Goal: Task Accomplishment & Management: Use online tool/utility

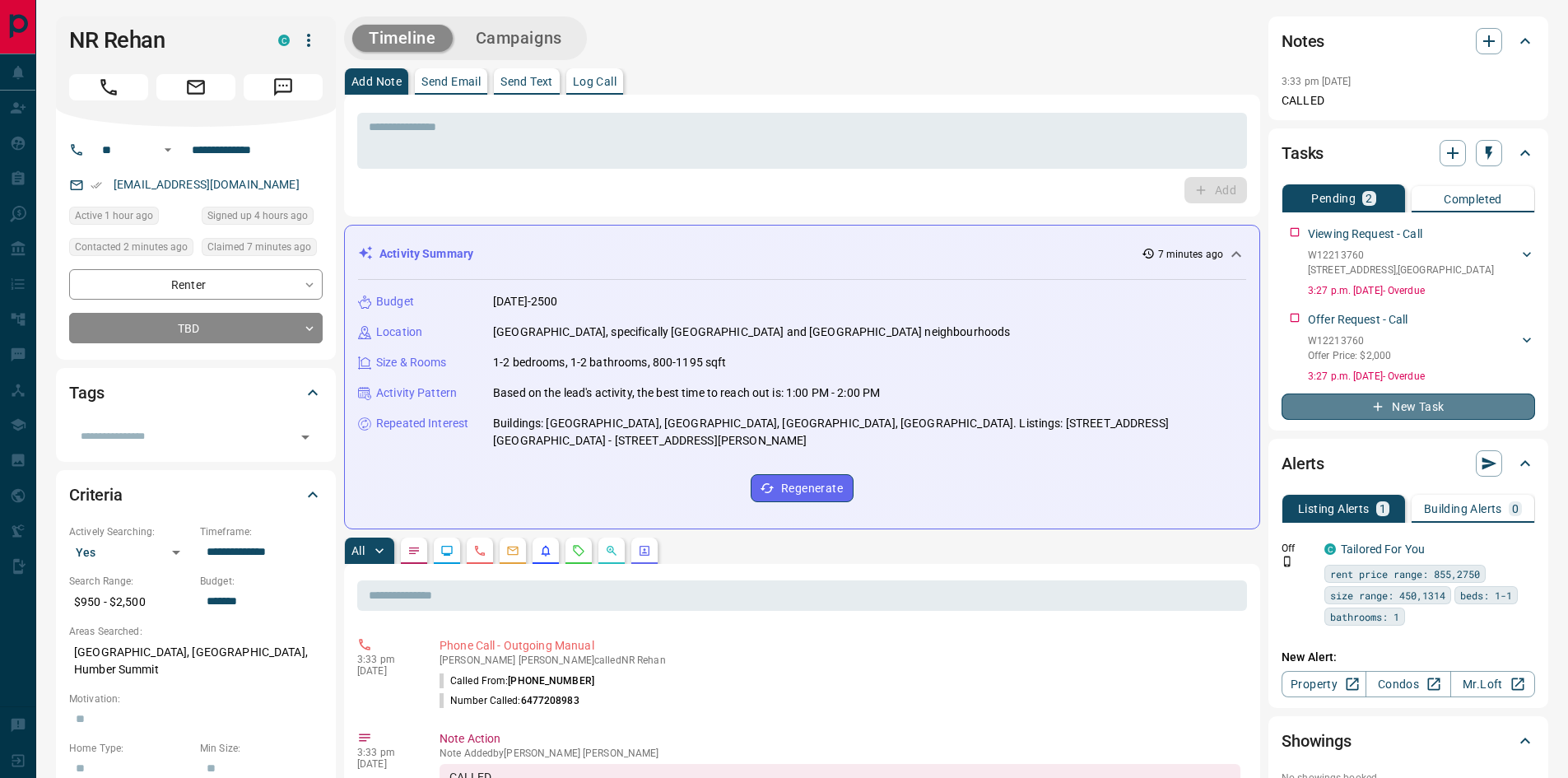
click at [1452, 403] on button "New Task" at bounding box center [1408, 406] width 253 height 26
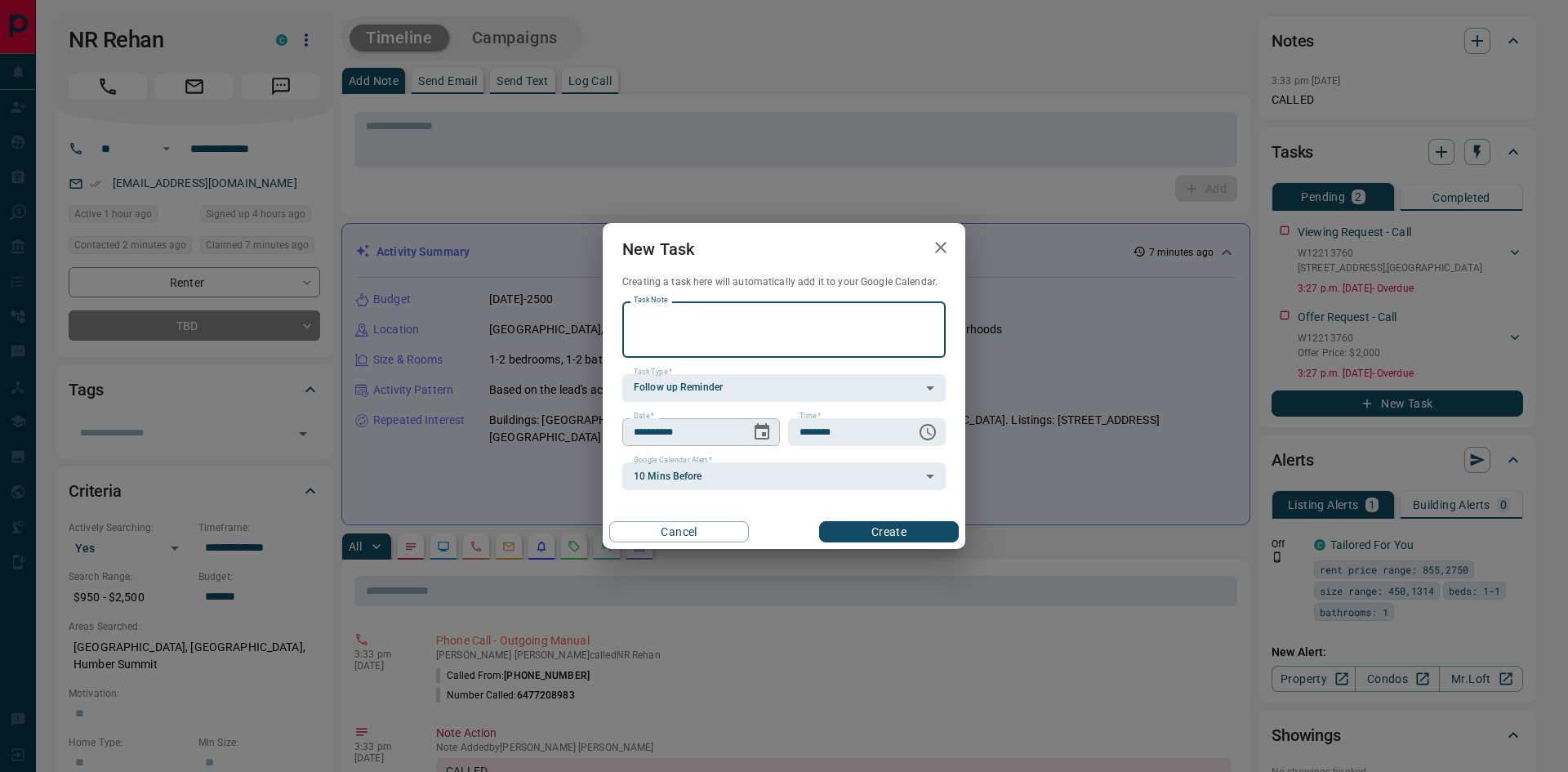
click at [766, 426] on icon "Choose date, selected date is Aug 15, 2025" at bounding box center [762, 431] width 15 height 16
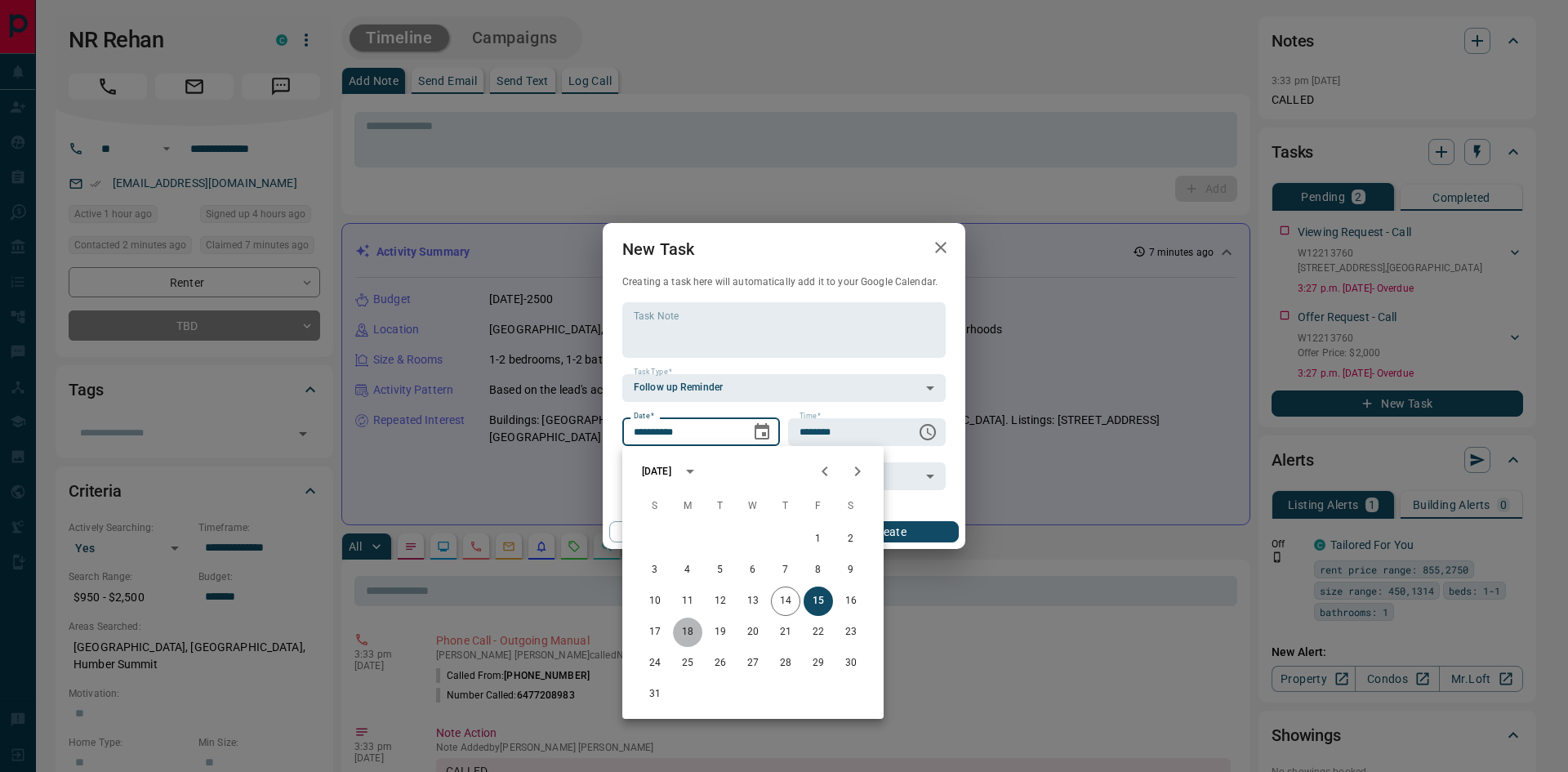
click at [682, 631] on button "18" at bounding box center [687, 632] width 29 height 29
type input "**********"
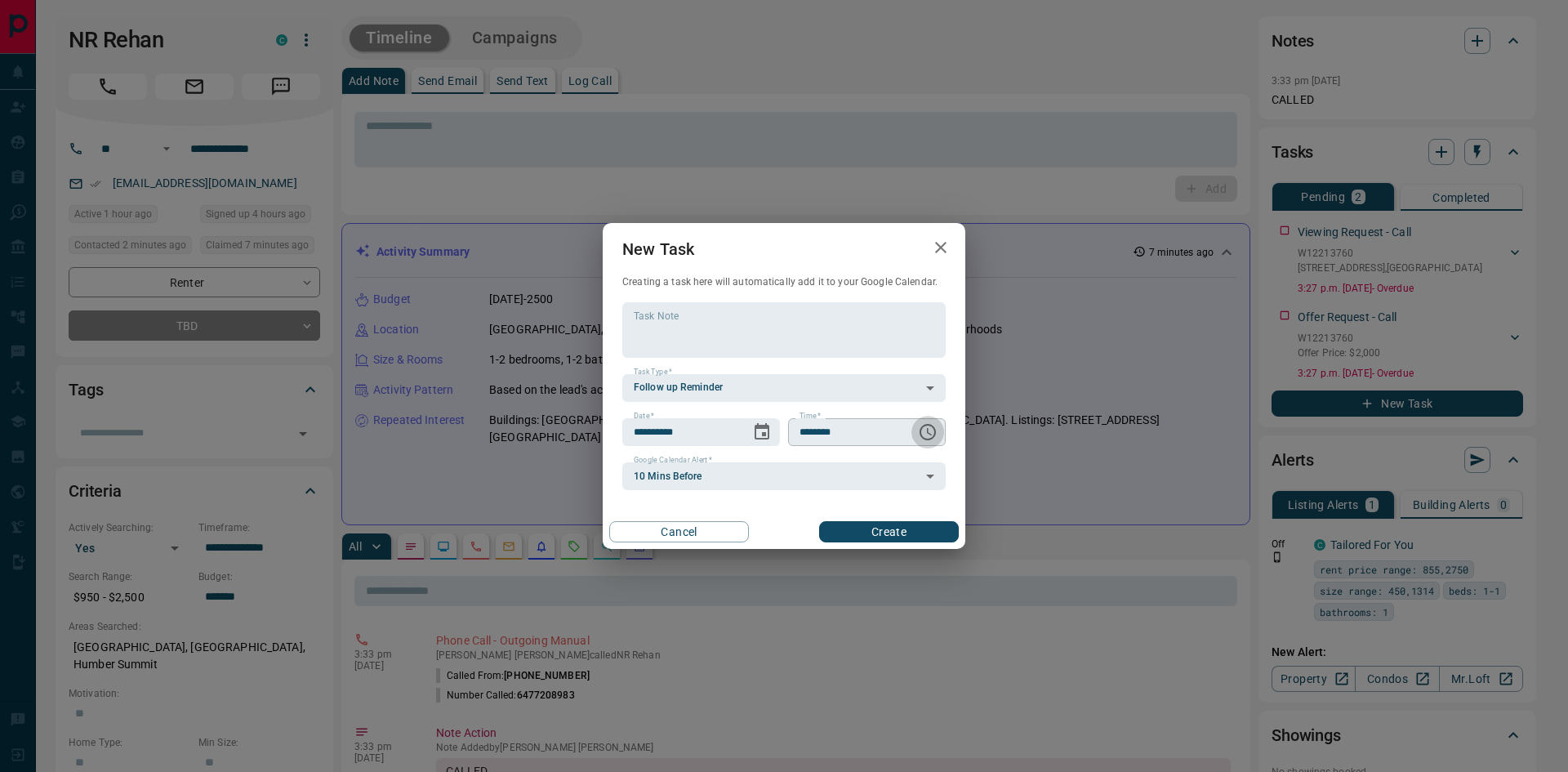
click at [931, 434] on icon "Choose time, selected time is 6:00 AM" at bounding box center [927, 432] width 19 height 19
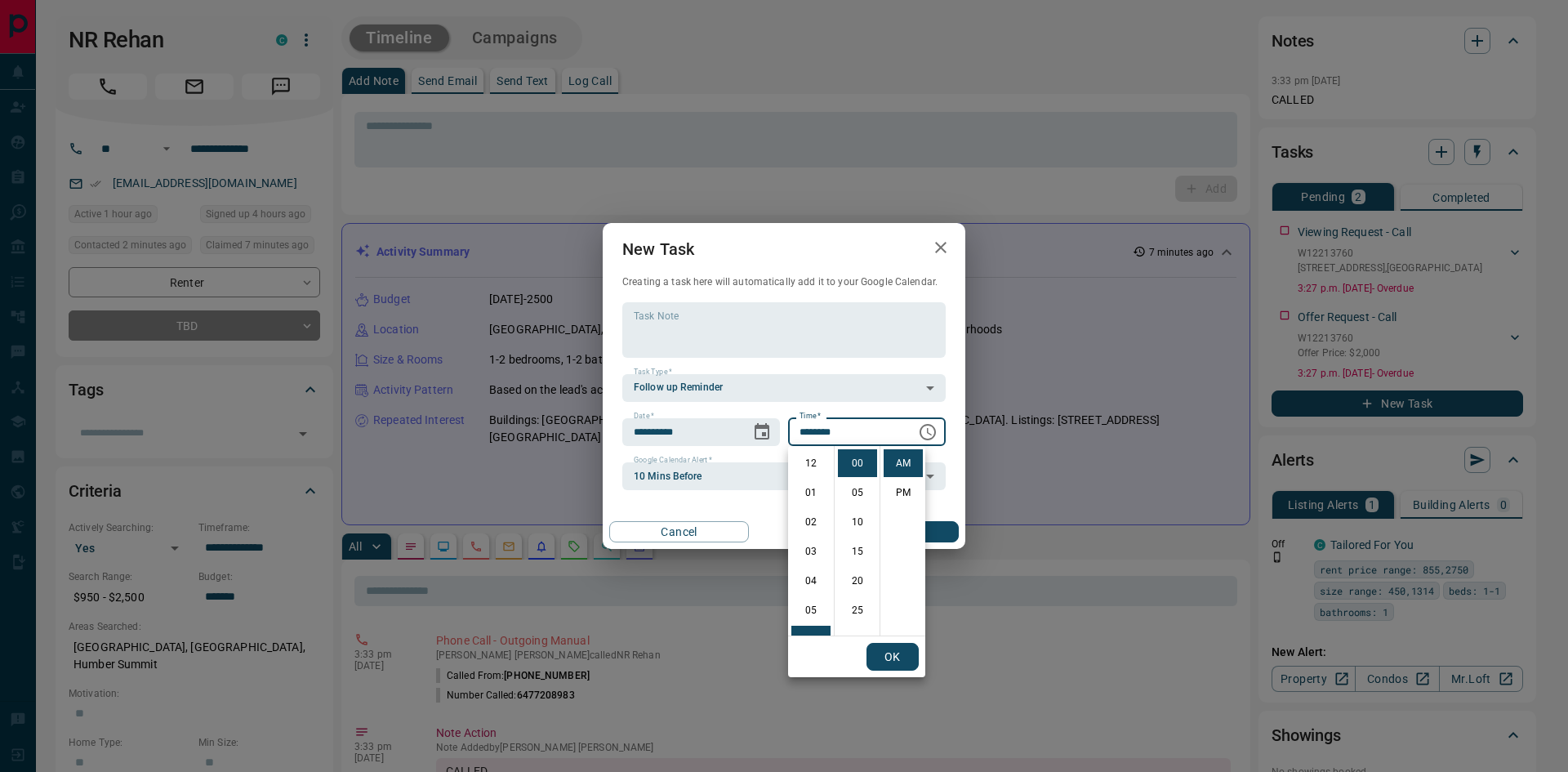
scroll to position [176, 0]
click at [899, 491] on li "PM" at bounding box center [903, 492] width 39 height 28
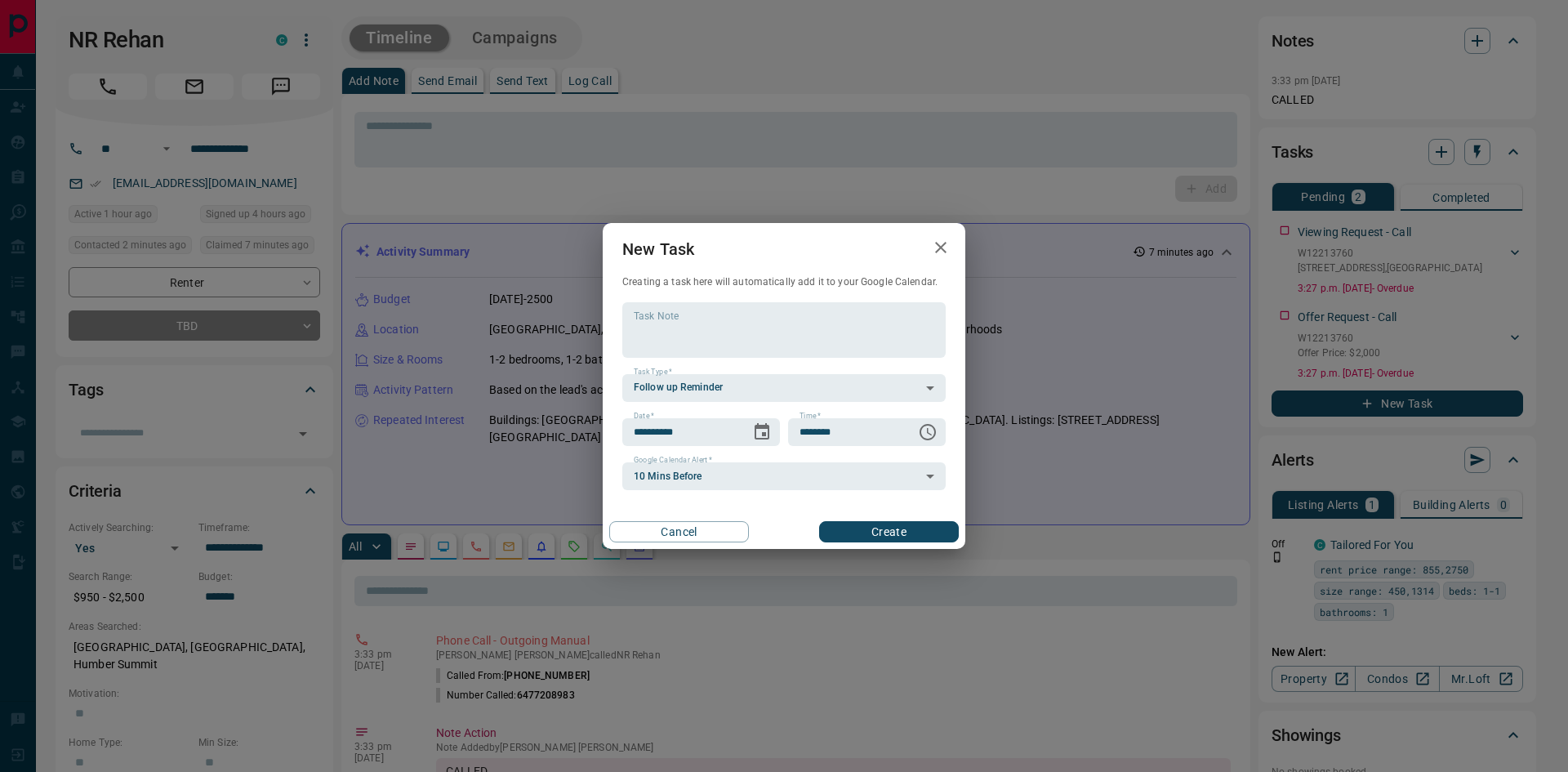
type input "********"
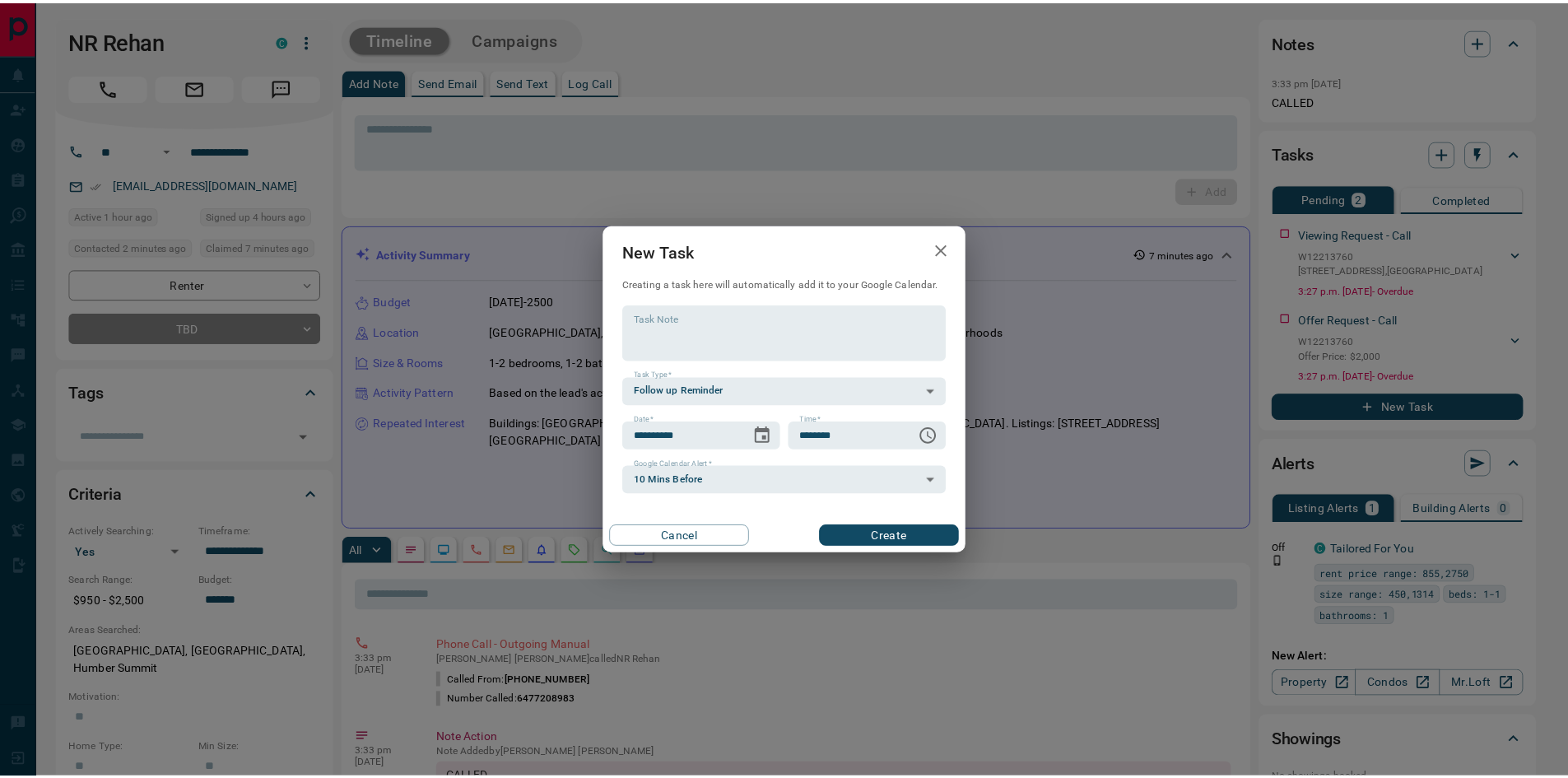
scroll to position [25, 0]
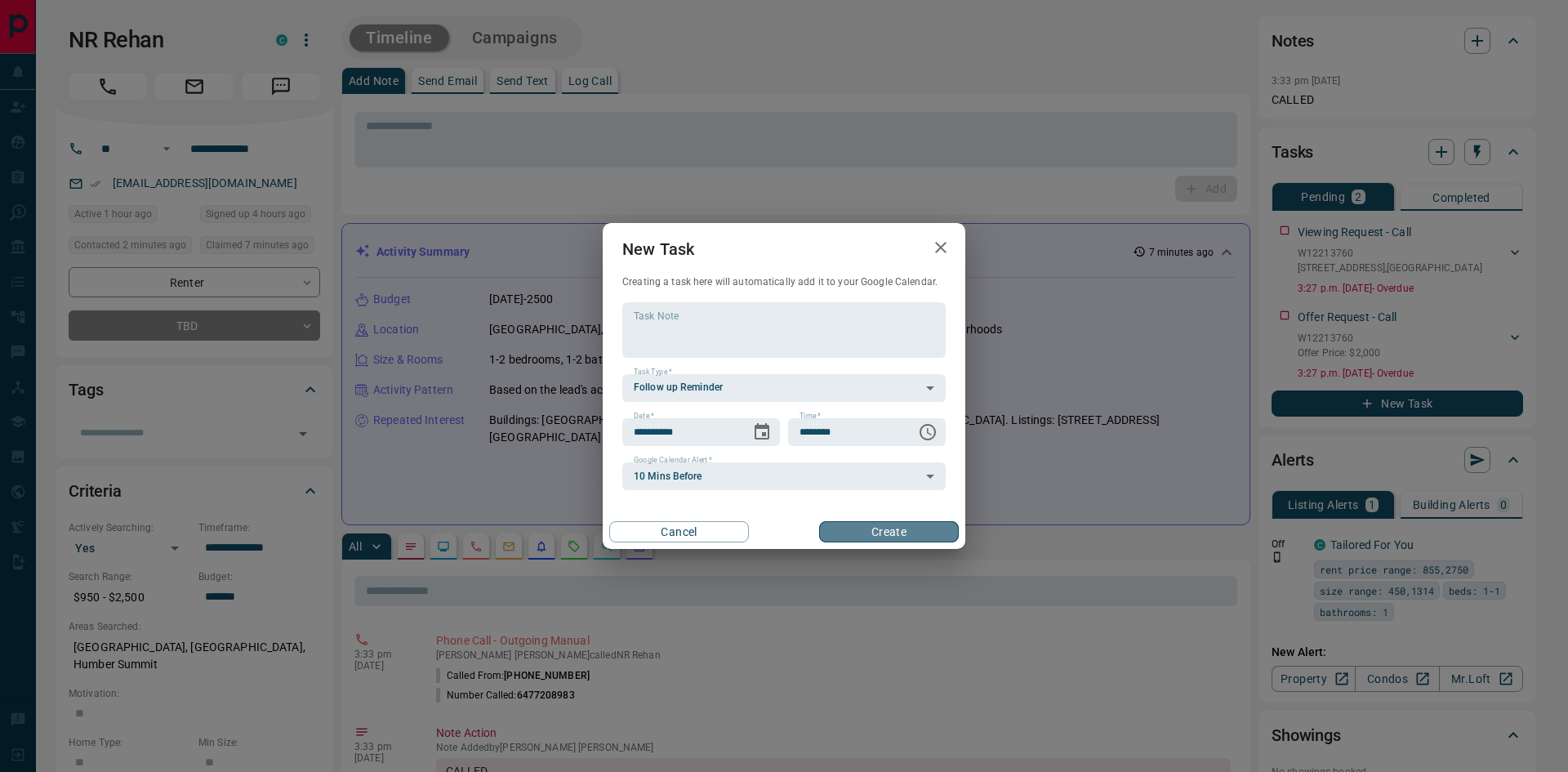
click at [909, 527] on button "Create" at bounding box center [889, 531] width 139 height 21
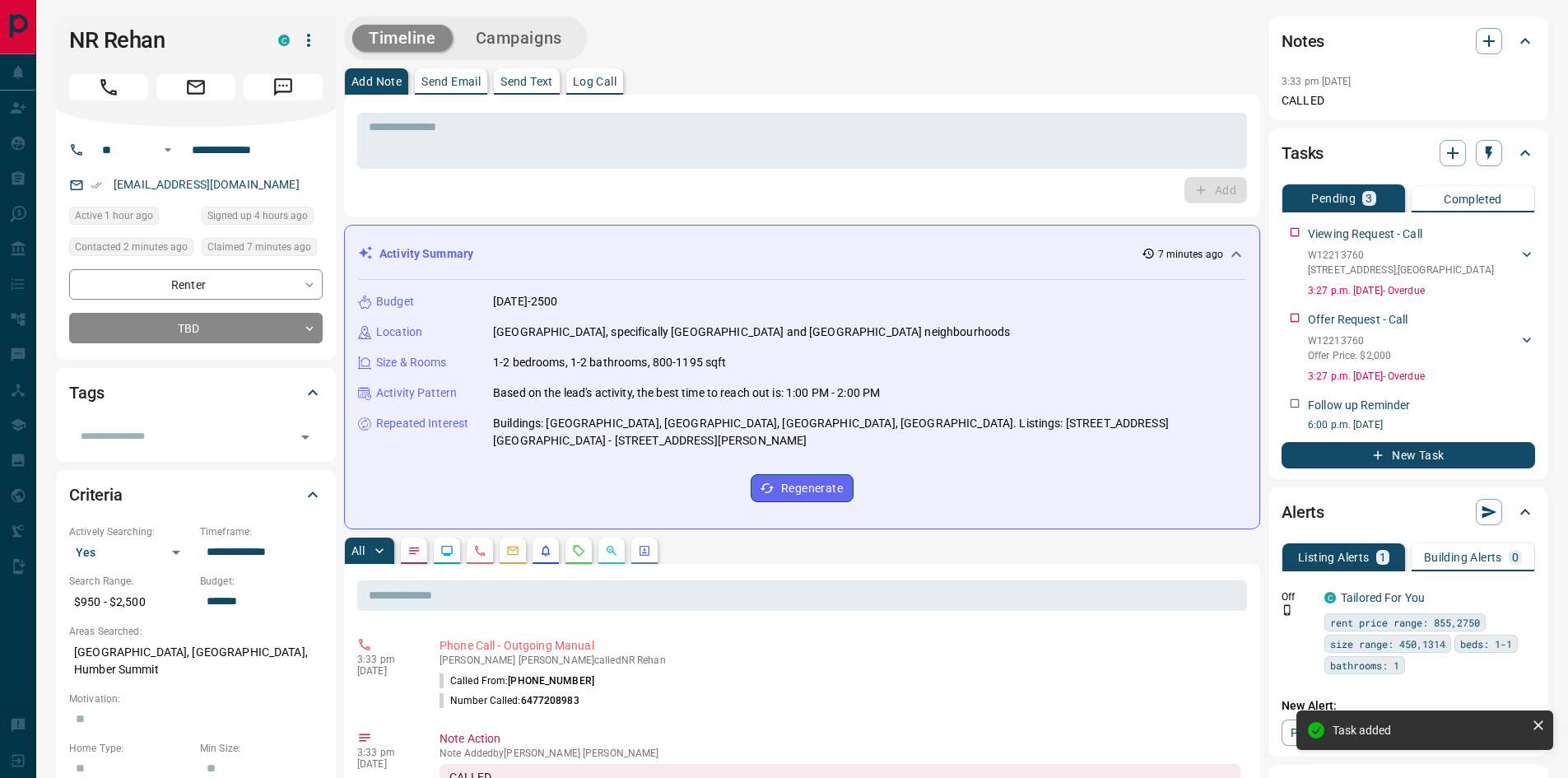
scroll to position [164, 0]
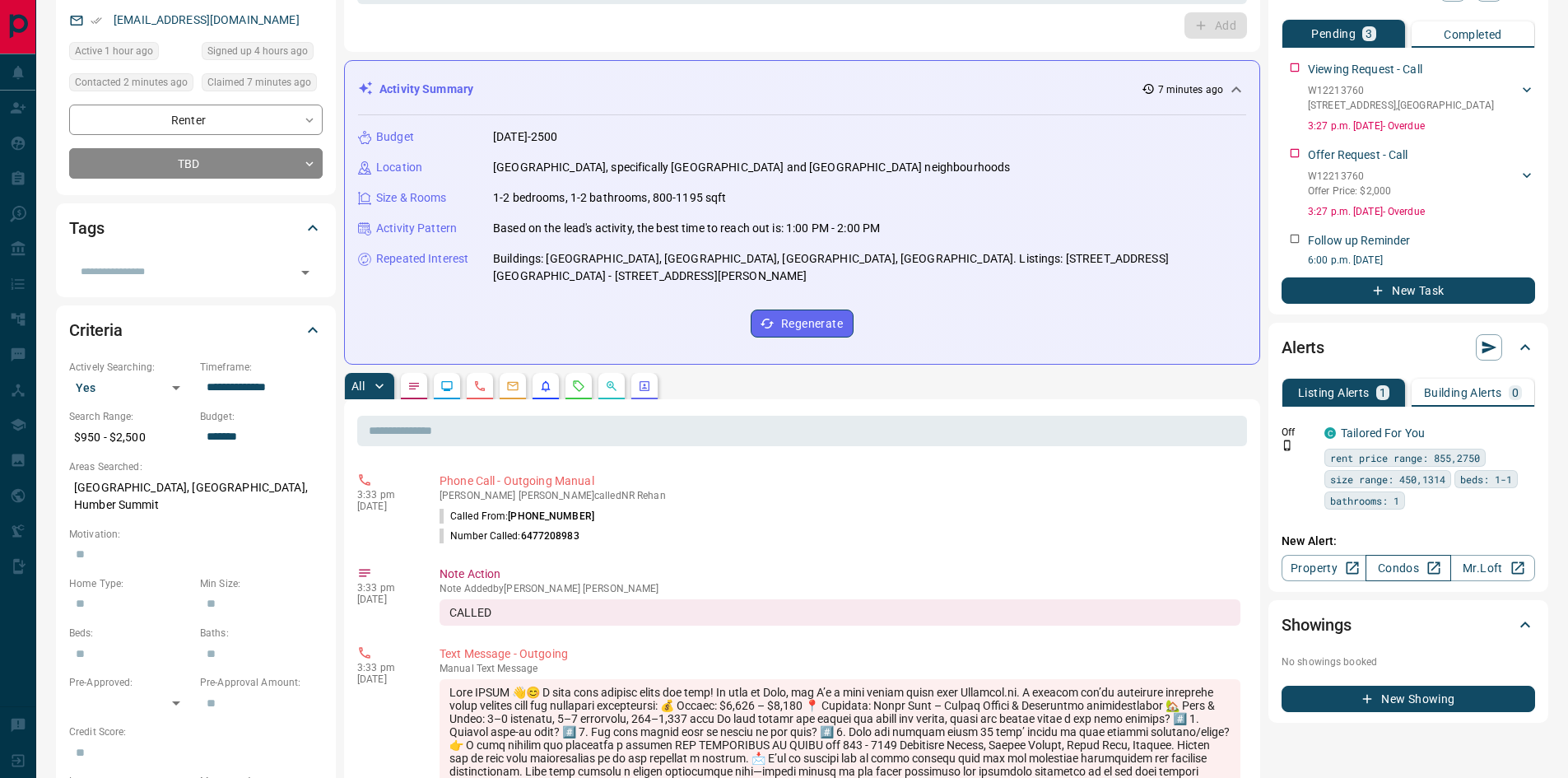
click at [1416, 564] on link "Condos" at bounding box center [1408, 567] width 85 height 26
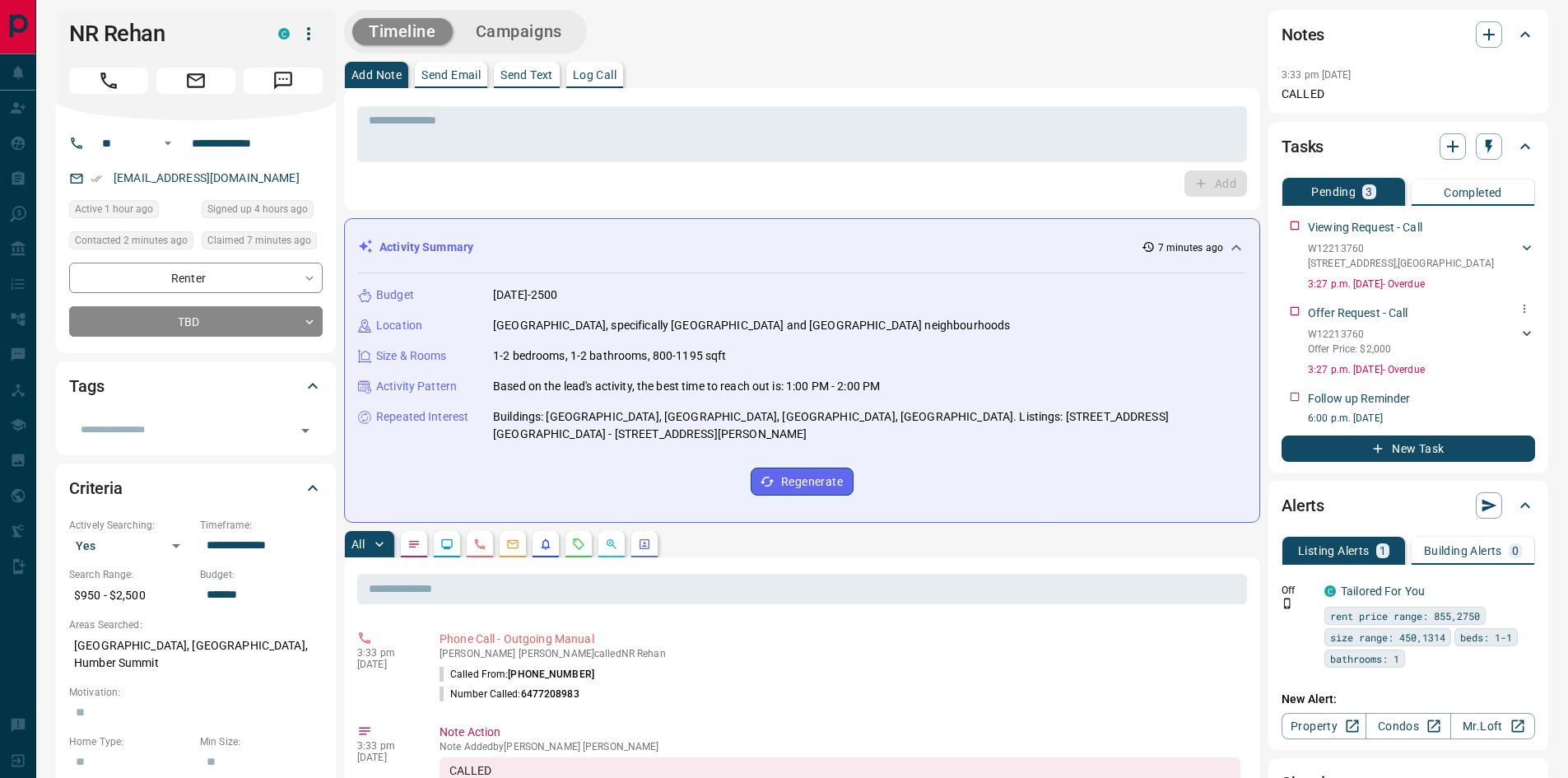
scroll to position [0, 0]
